Goal: Task Accomplishment & Management: Manage account settings

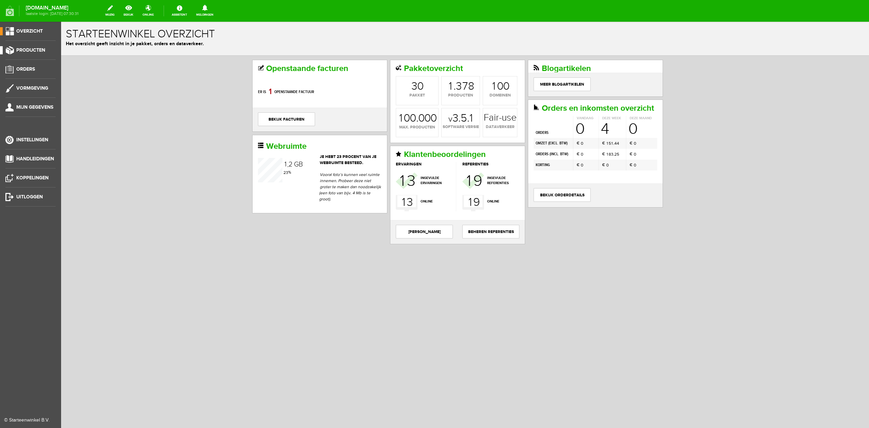
click at [29, 56] on li "Producten" at bounding box center [30, 53] width 50 height 14
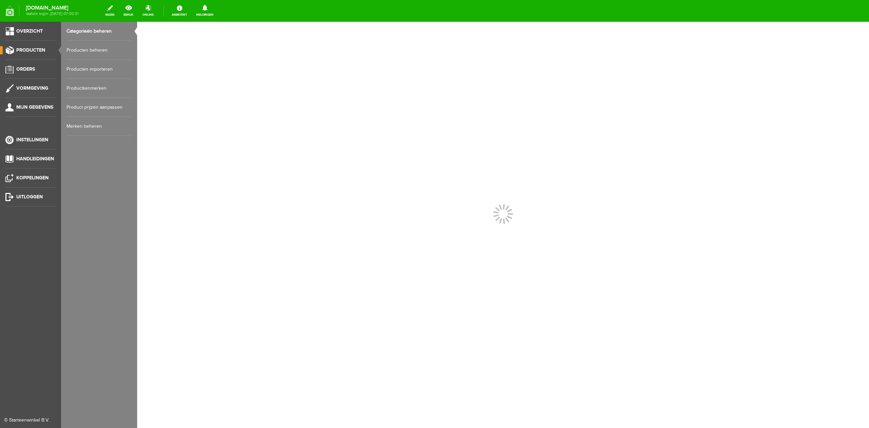
click at [32, 51] on span "Producten" at bounding box center [30, 50] width 29 height 6
click at [95, 52] on link "Producten beheren" at bounding box center [99, 50] width 65 height 19
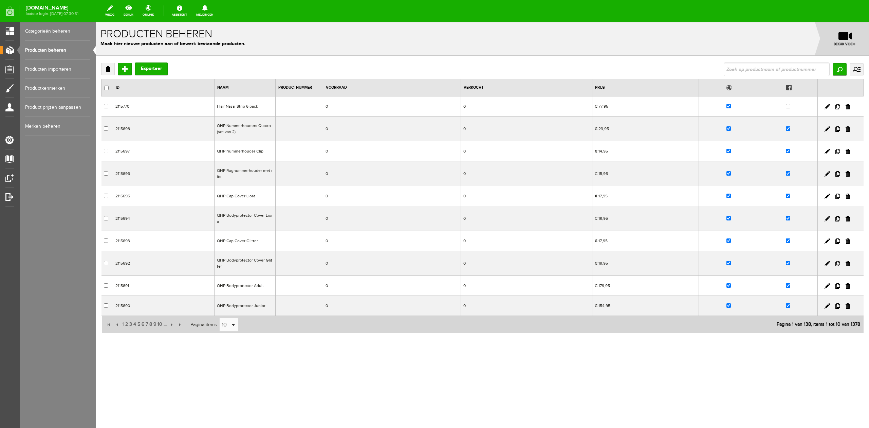
click at [742, 67] on input "text" at bounding box center [777, 69] width 106 height 14
type input "nascal"
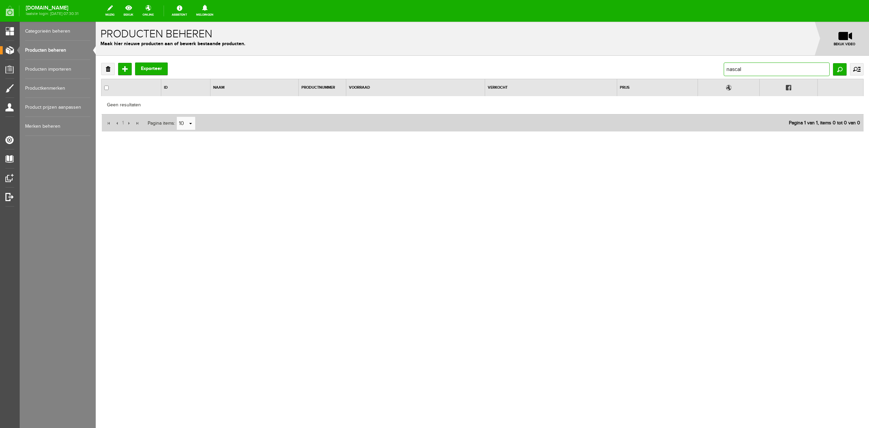
click at [744, 66] on input "nascal" at bounding box center [777, 69] width 106 height 14
click at [743, 69] on input "nascal" at bounding box center [777, 69] width 106 height 14
type input "na"
